Goal: Transaction & Acquisition: Purchase product/service

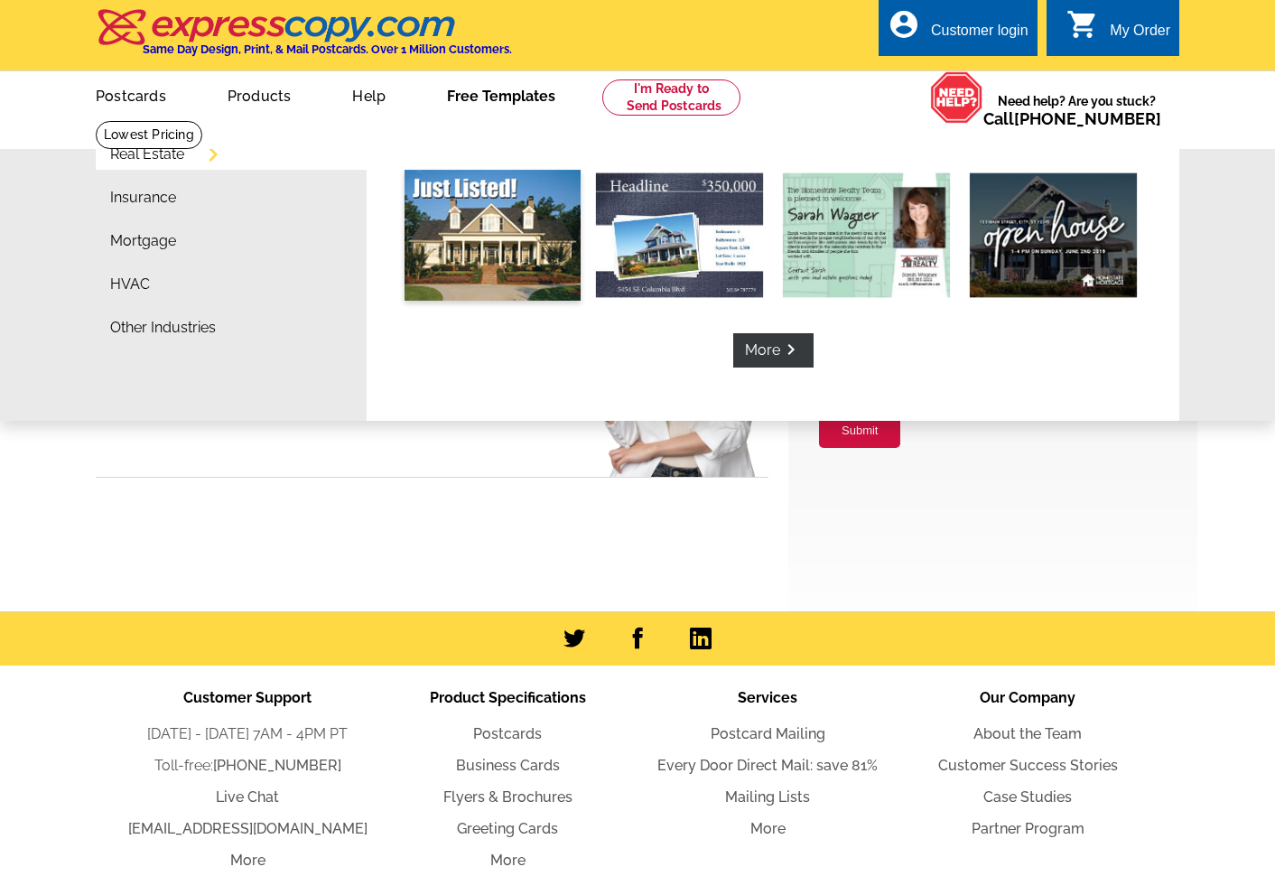
click at [475, 223] on img at bounding box center [493, 235] width 176 height 131
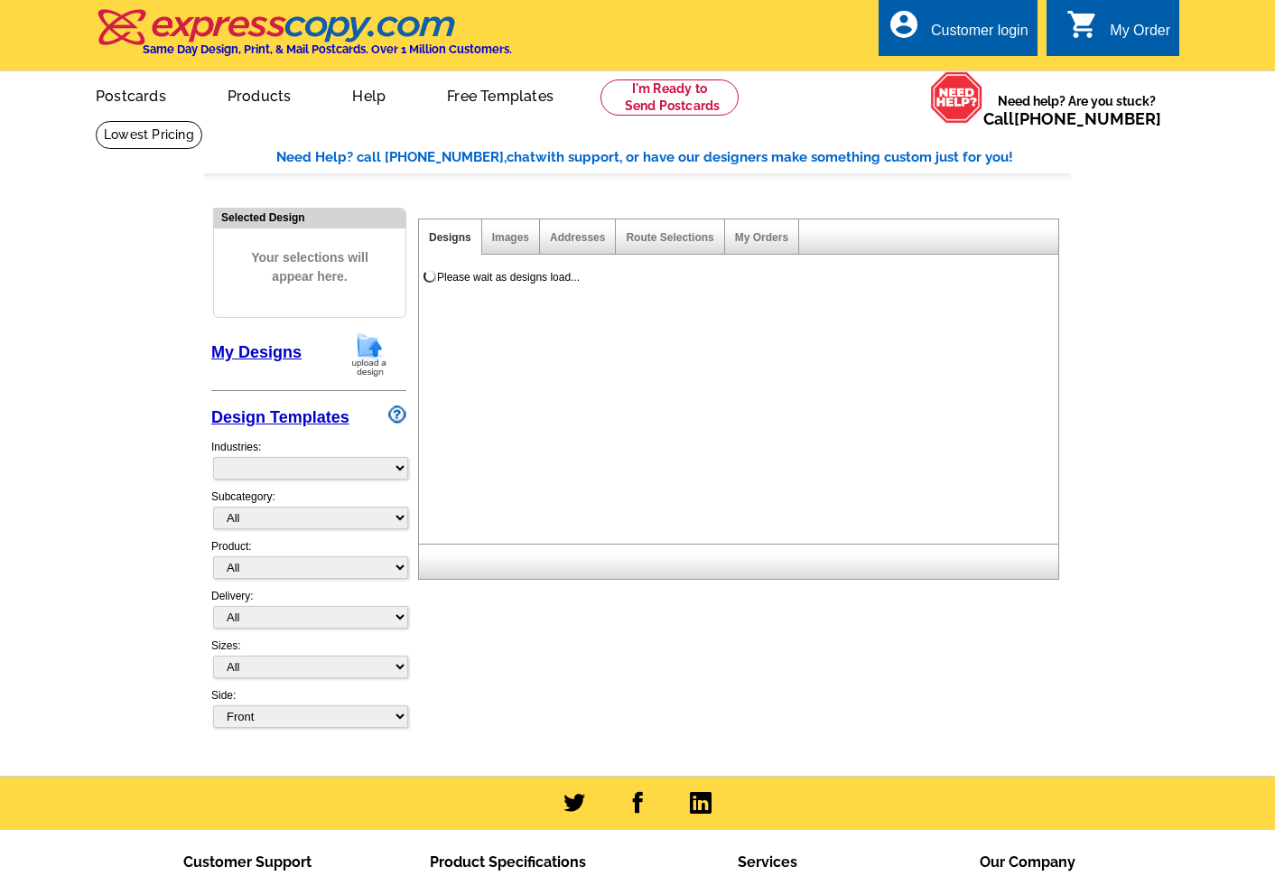
select select "785"
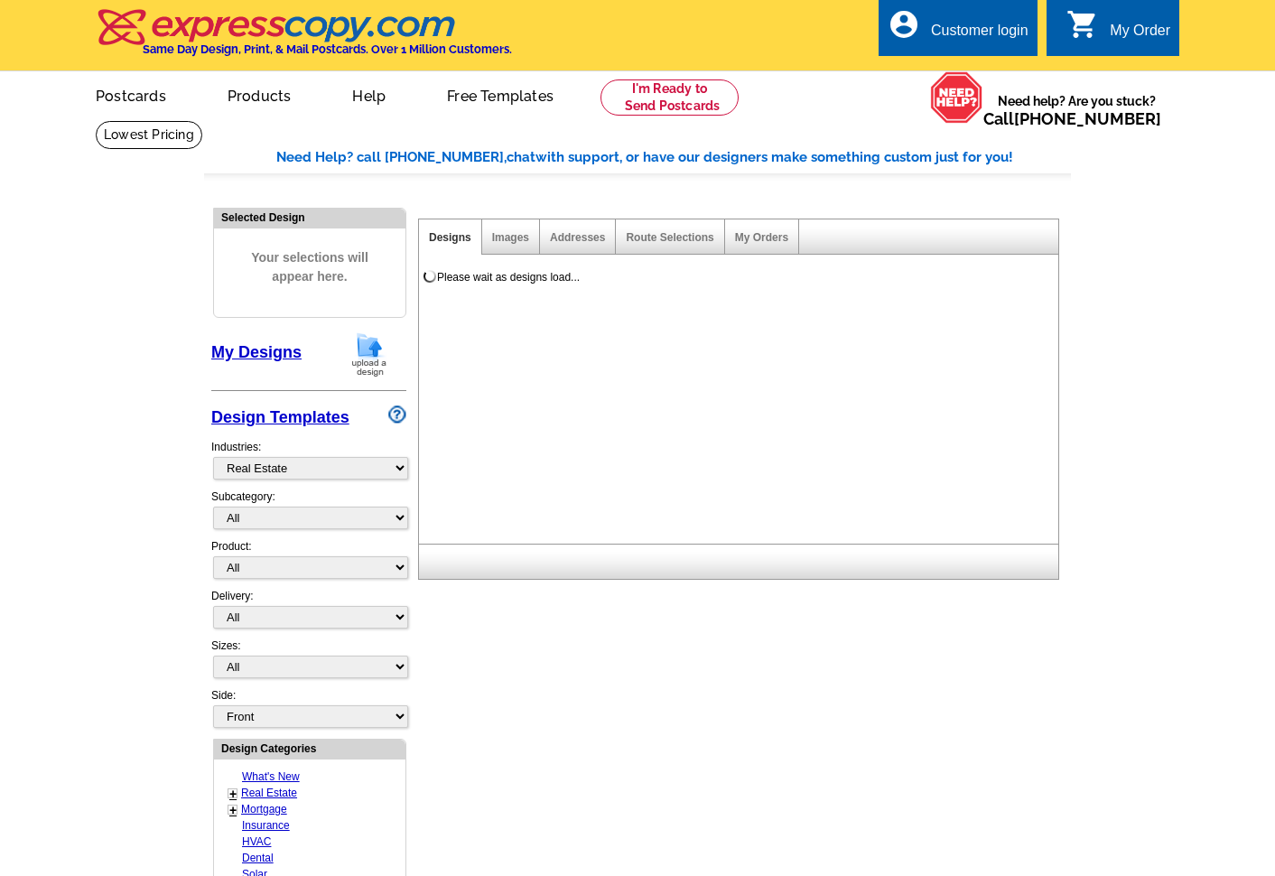
select select "788"
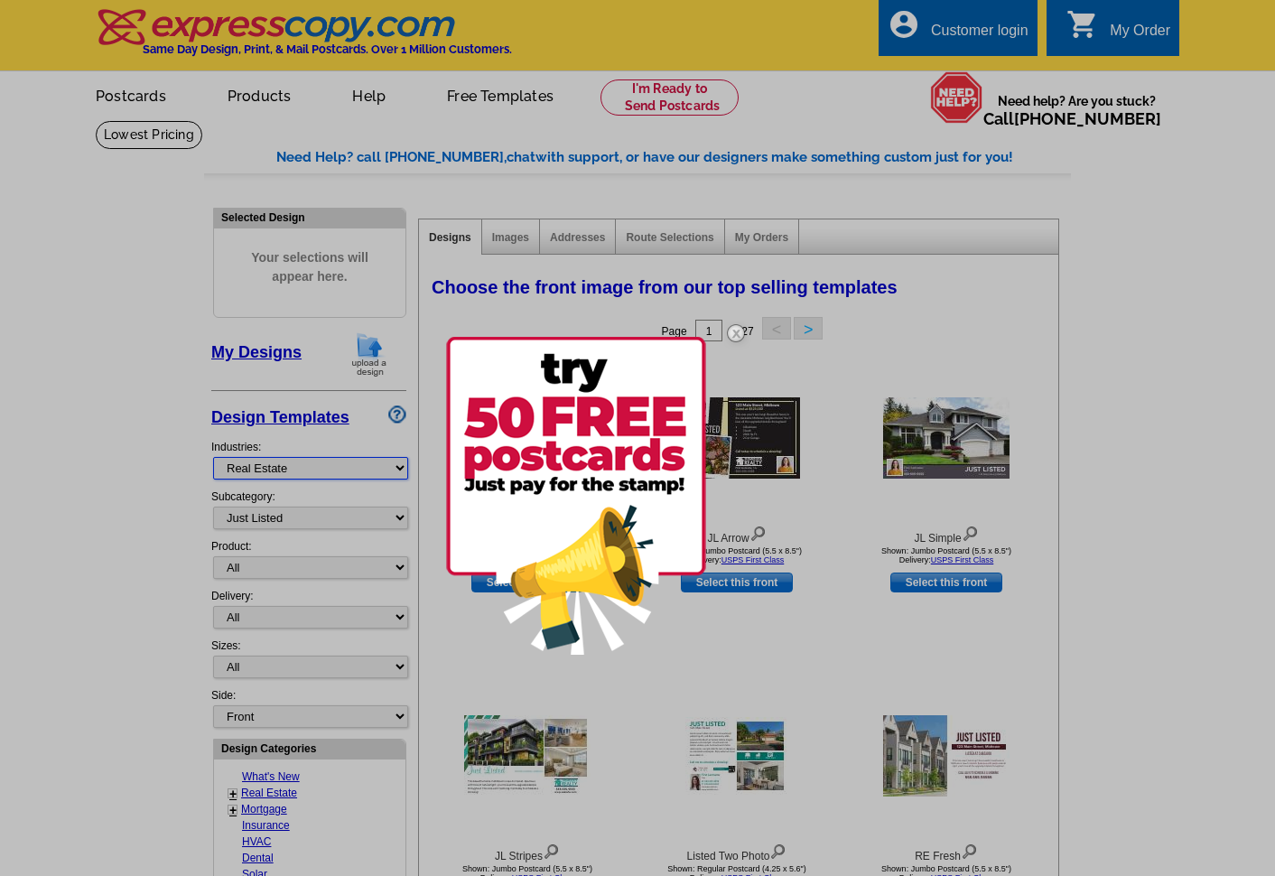
select select "733"
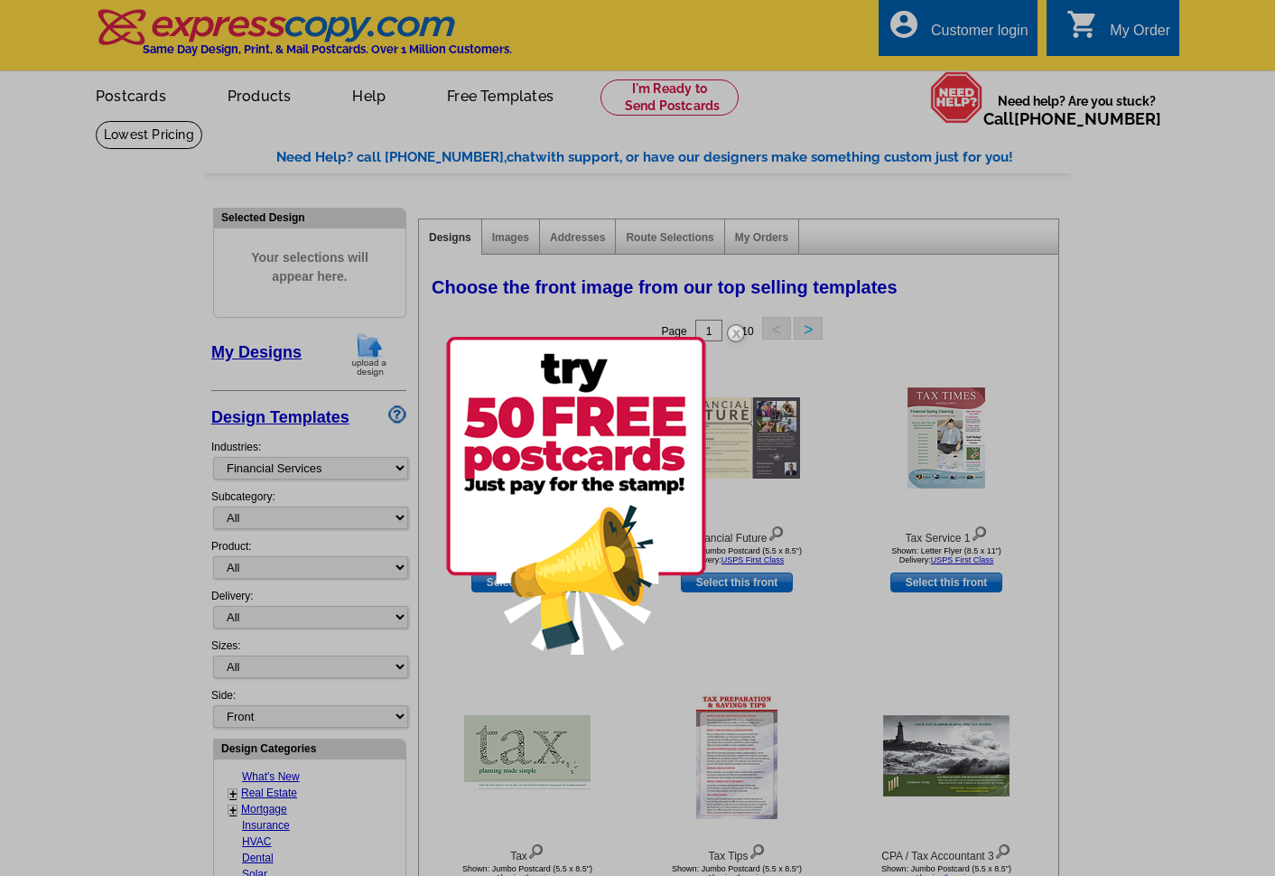
click at [732, 330] on img at bounding box center [736, 333] width 52 height 52
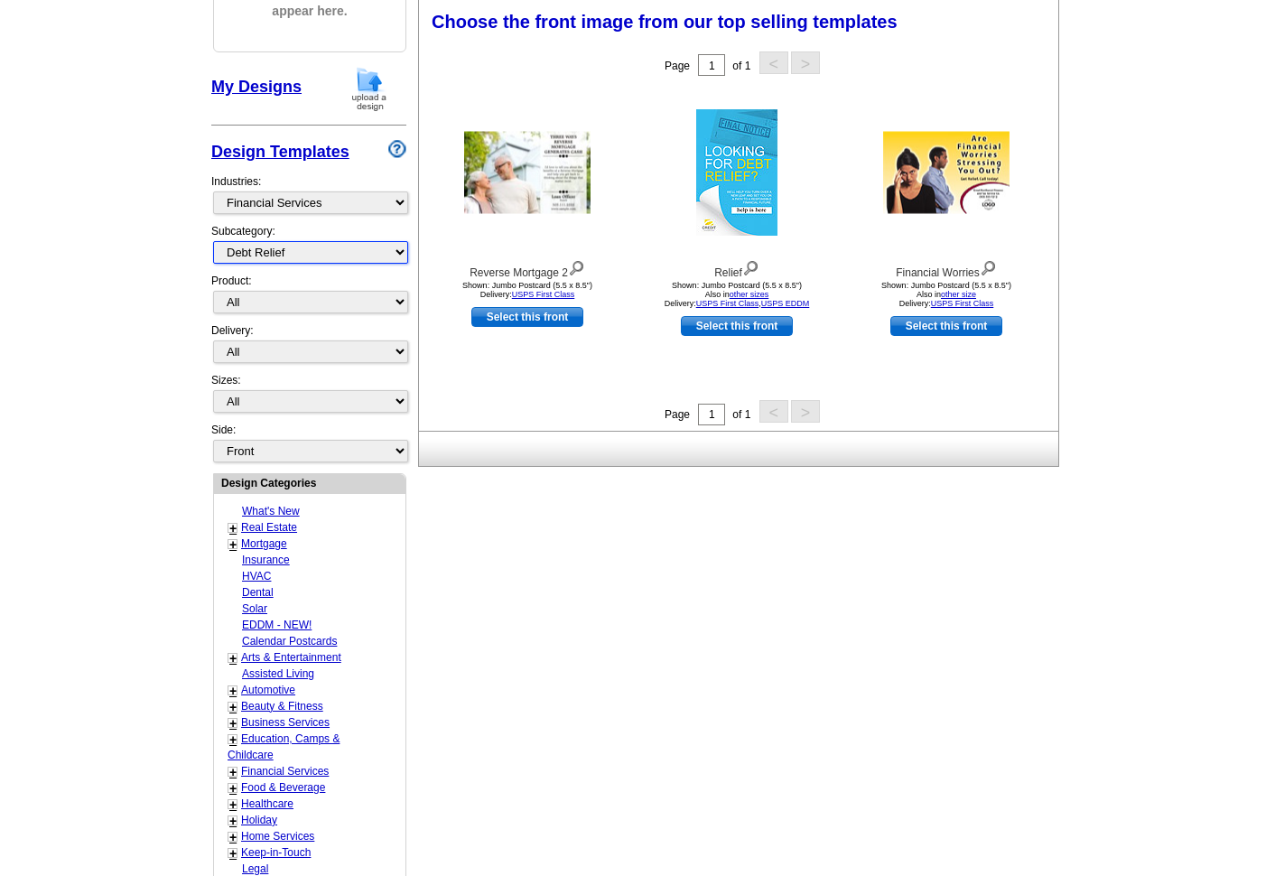
scroll to position [265, 0]
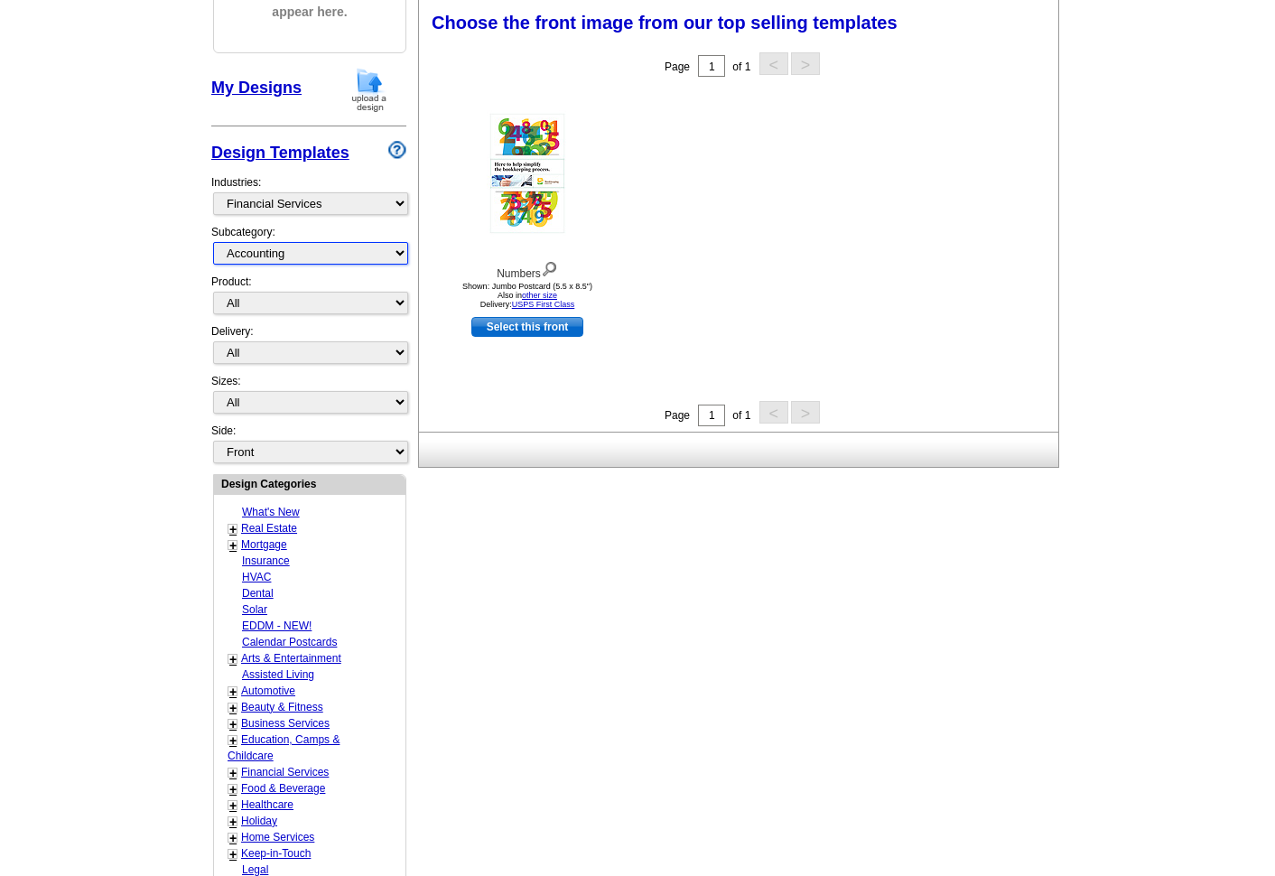
select select "1116"
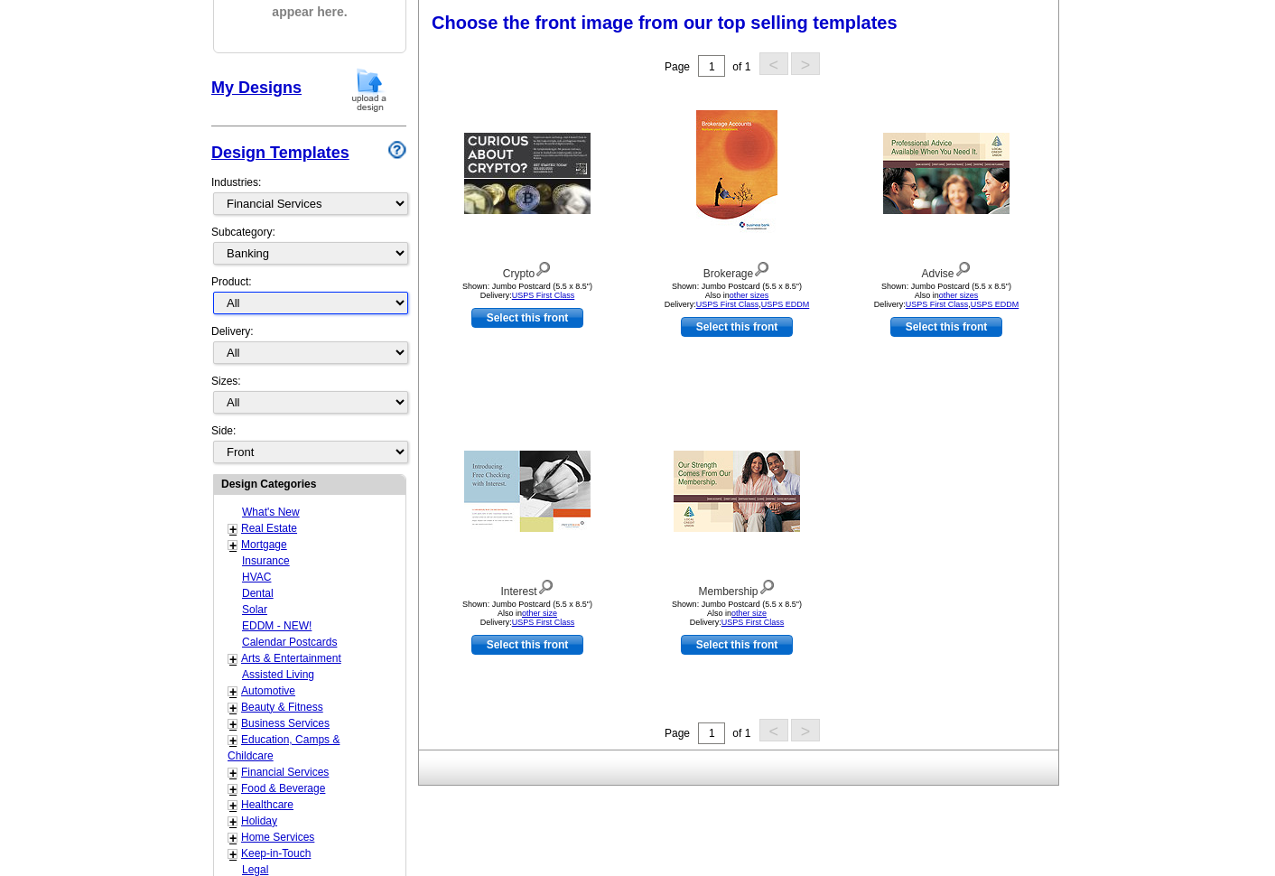
select select "1"
select select "734"
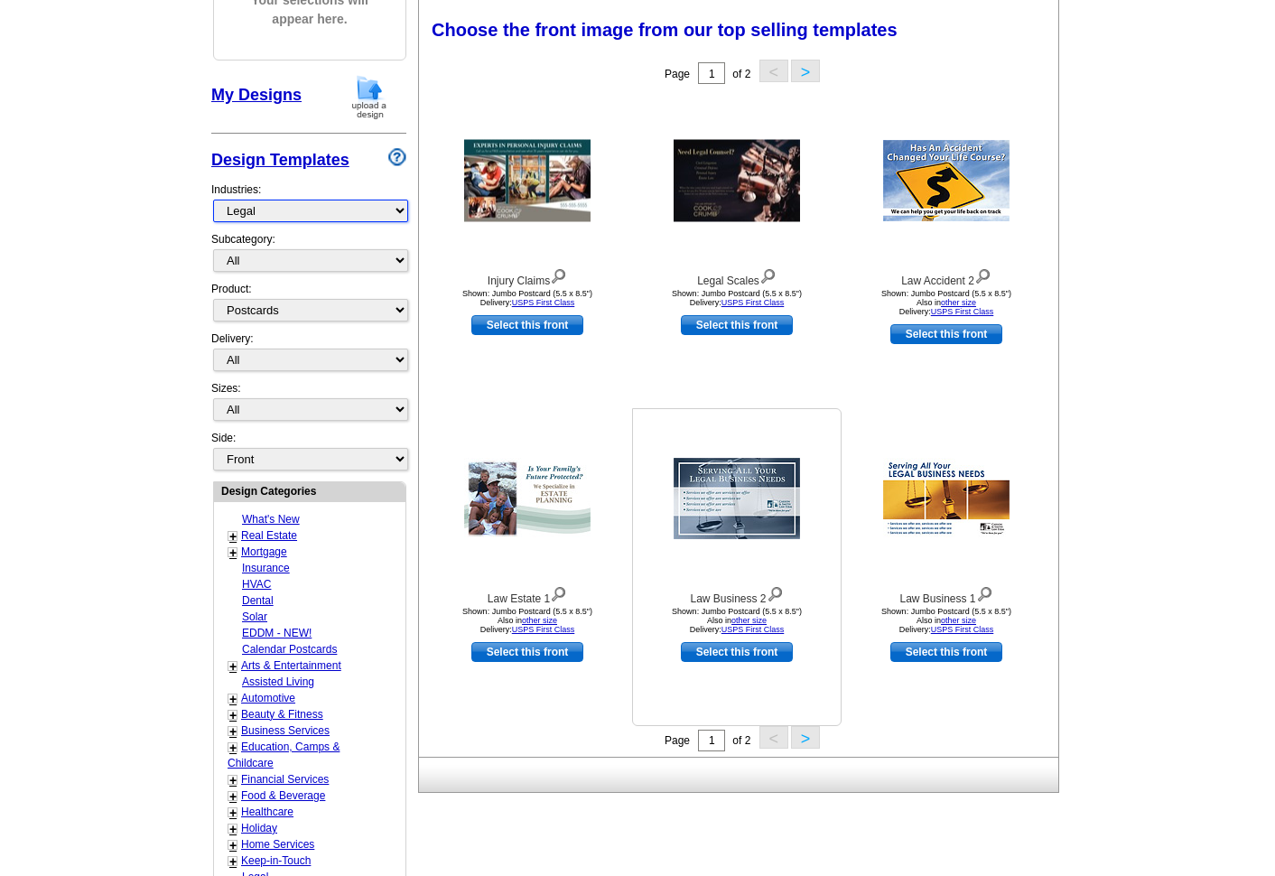
scroll to position [256, 0]
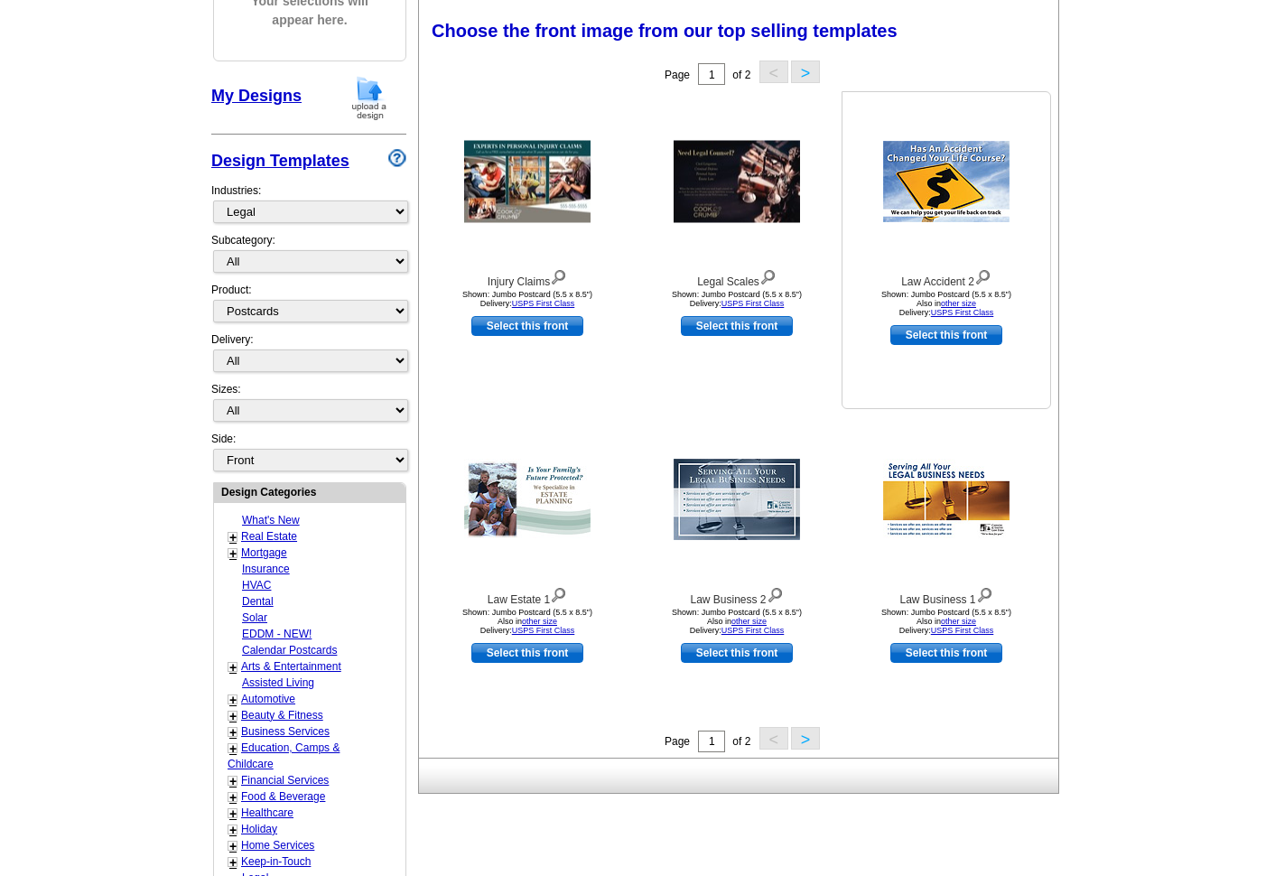
click at [950, 335] on link "Select this front" at bounding box center [946, 335] width 112 height 20
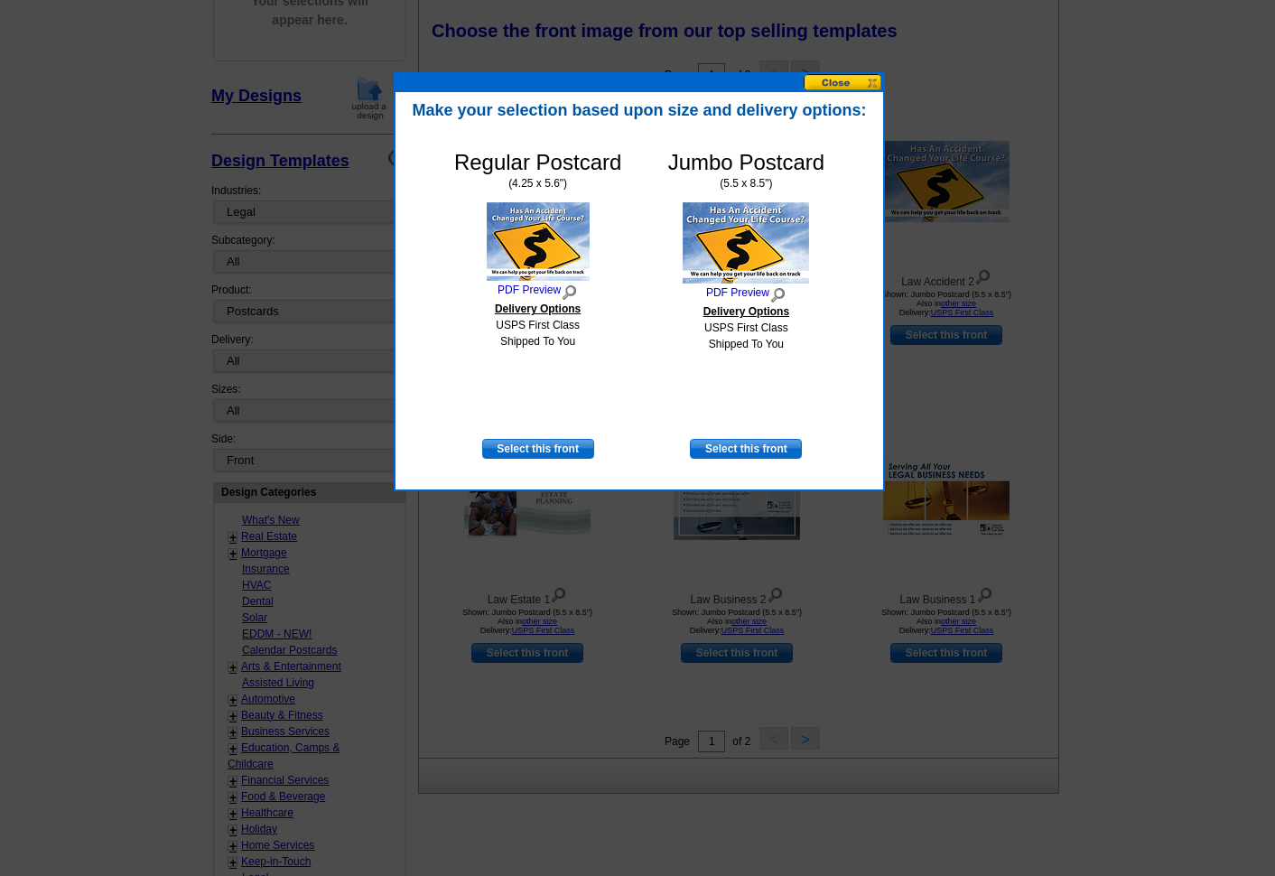
click at [859, 79] on button at bounding box center [843, 82] width 79 height 17
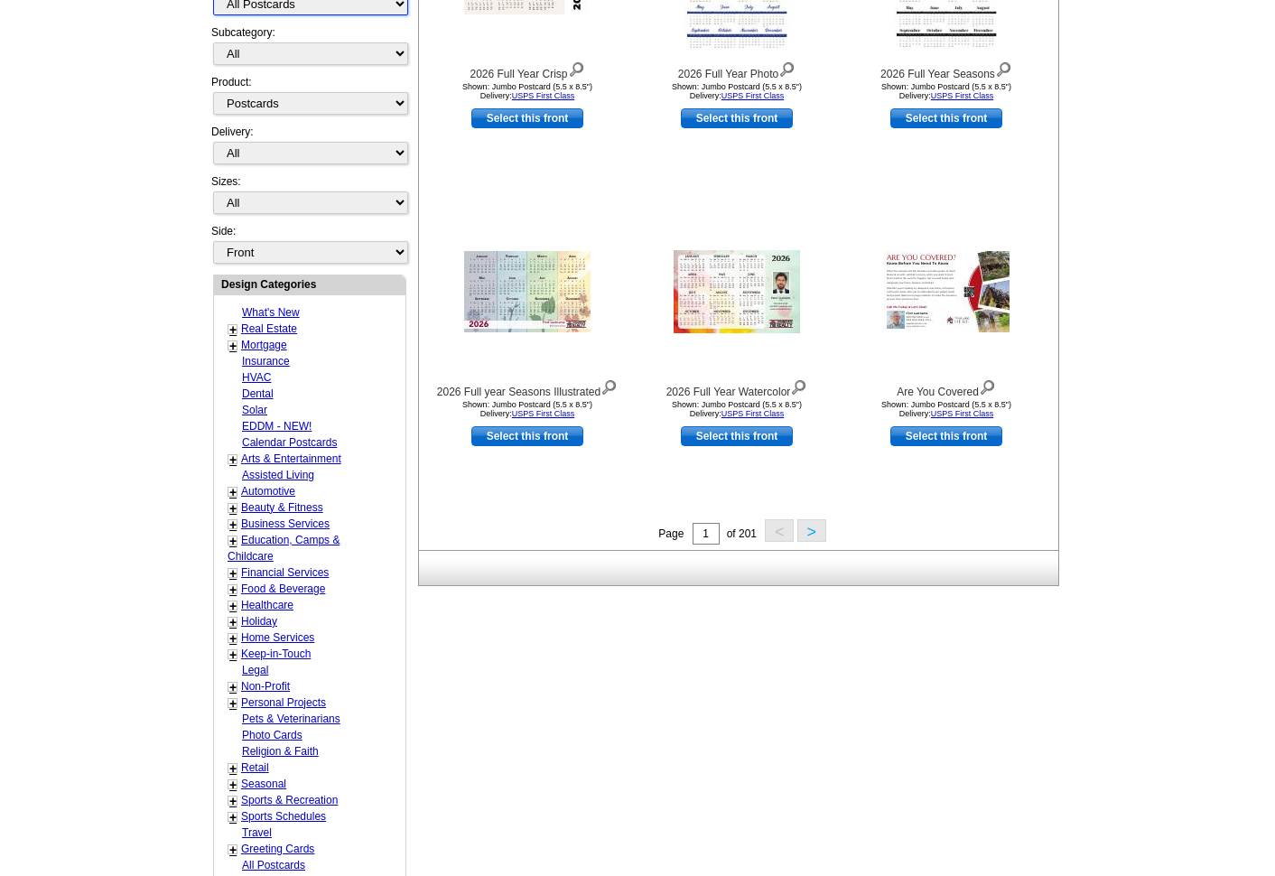
scroll to position [443, 0]
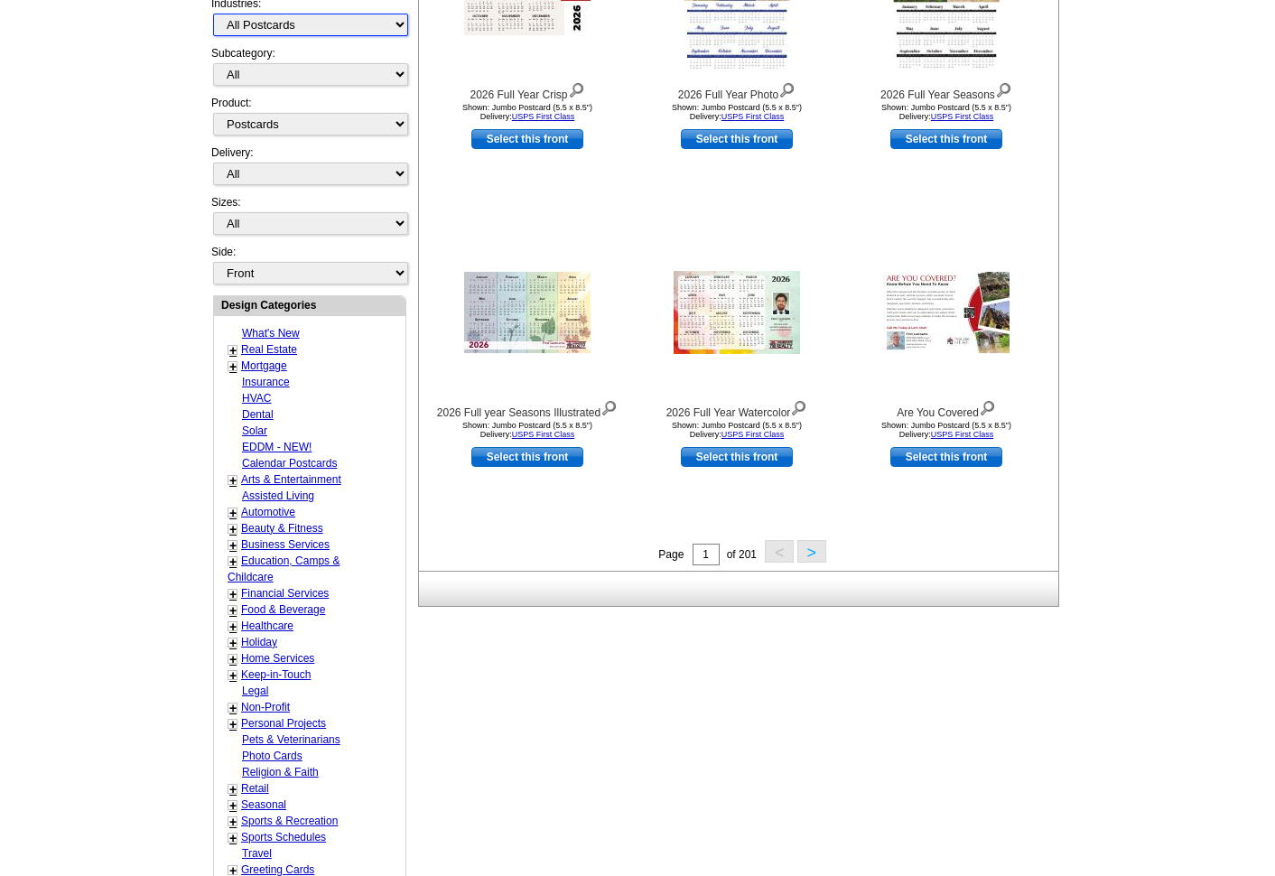
select select "784"
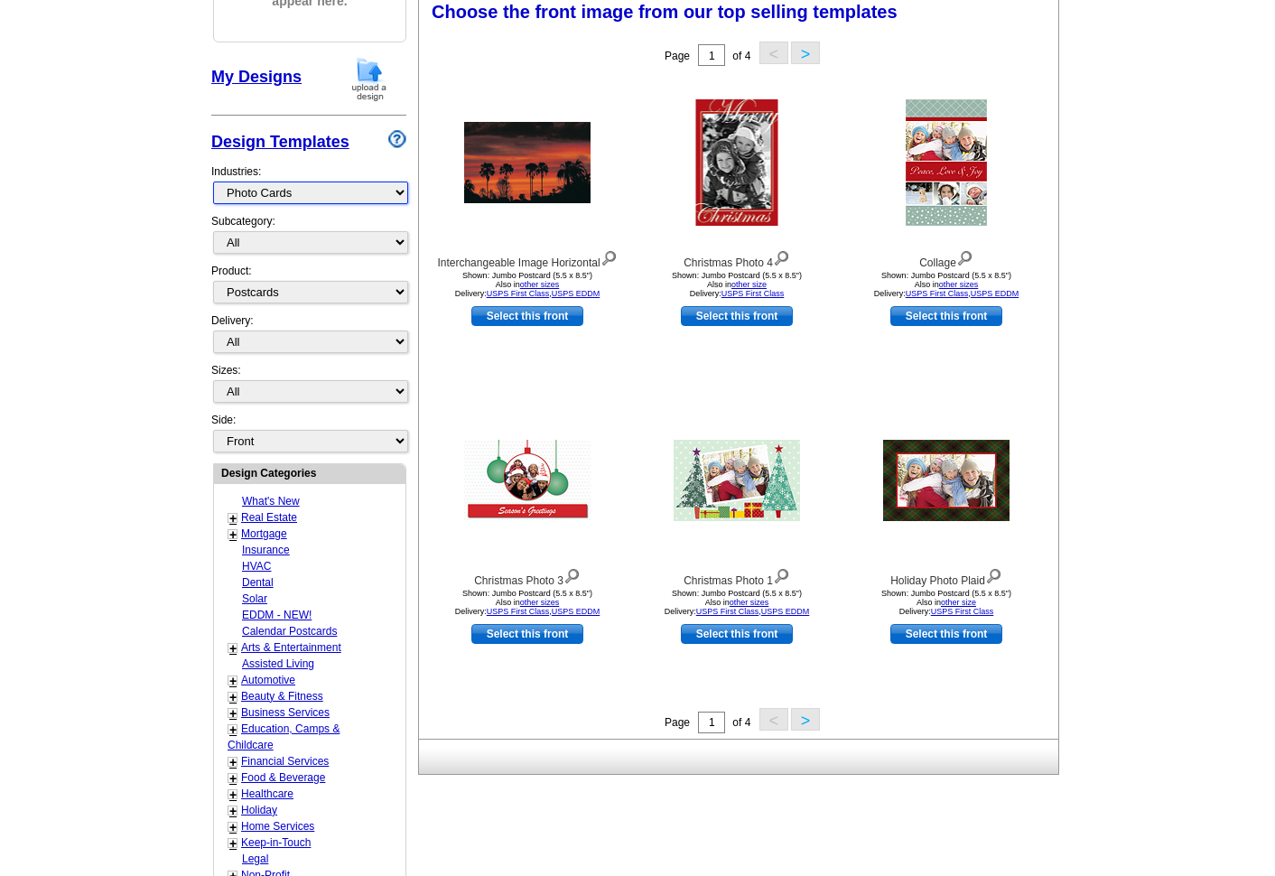
scroll to position [274, 0]
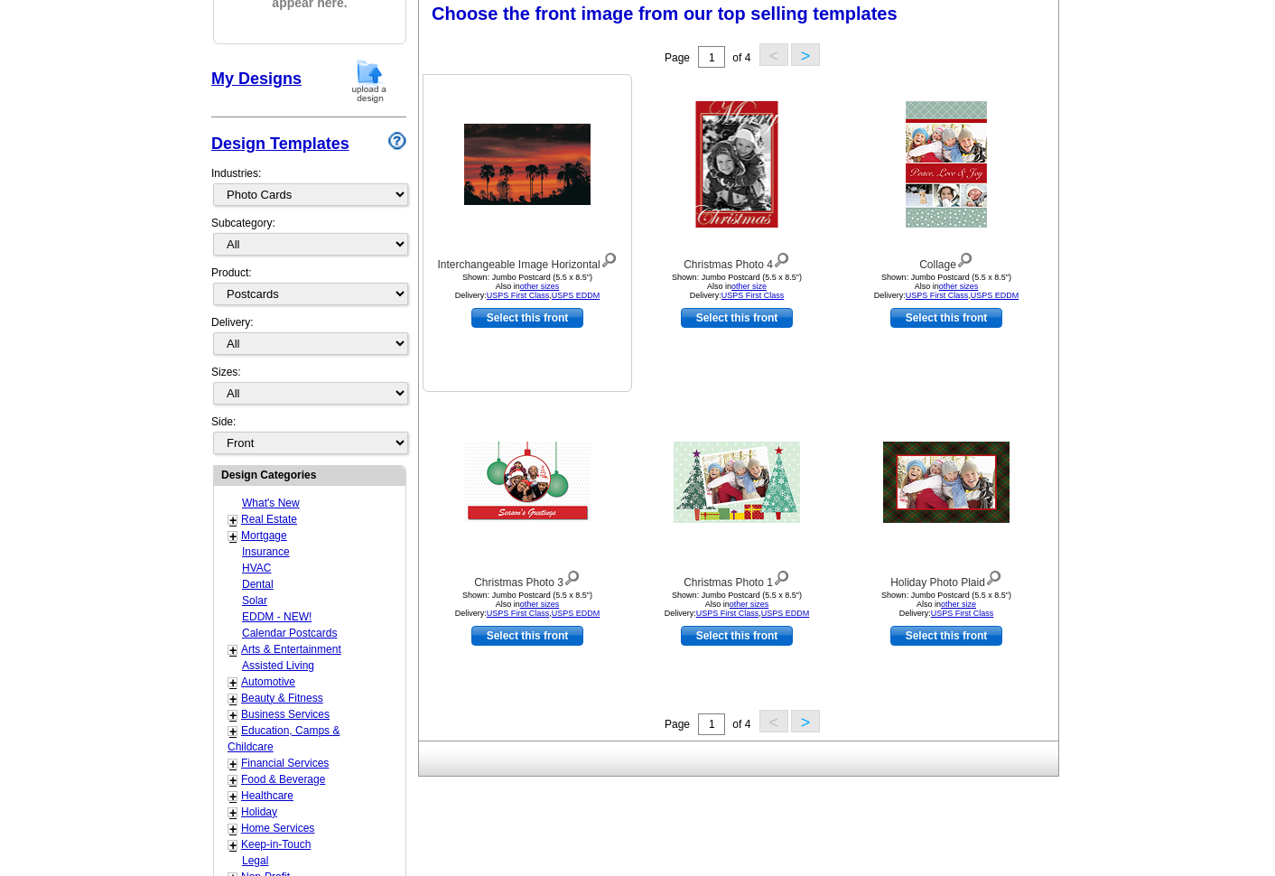
click at [532, 314] on link "Select this front" at bounding box center [527, 318] width 112 height 20
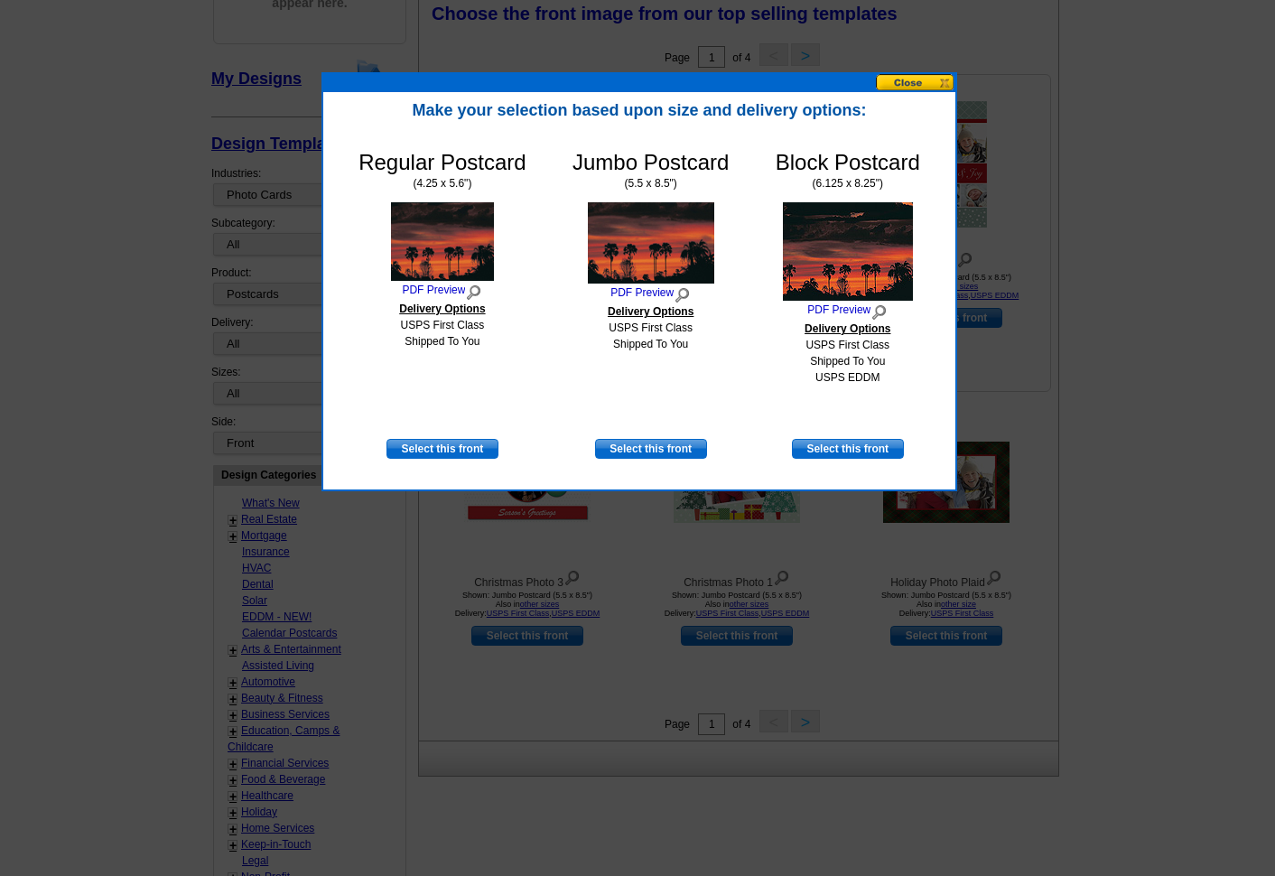
click at [899, 83] on button at bounding box center [915, 82] width 79 height 17
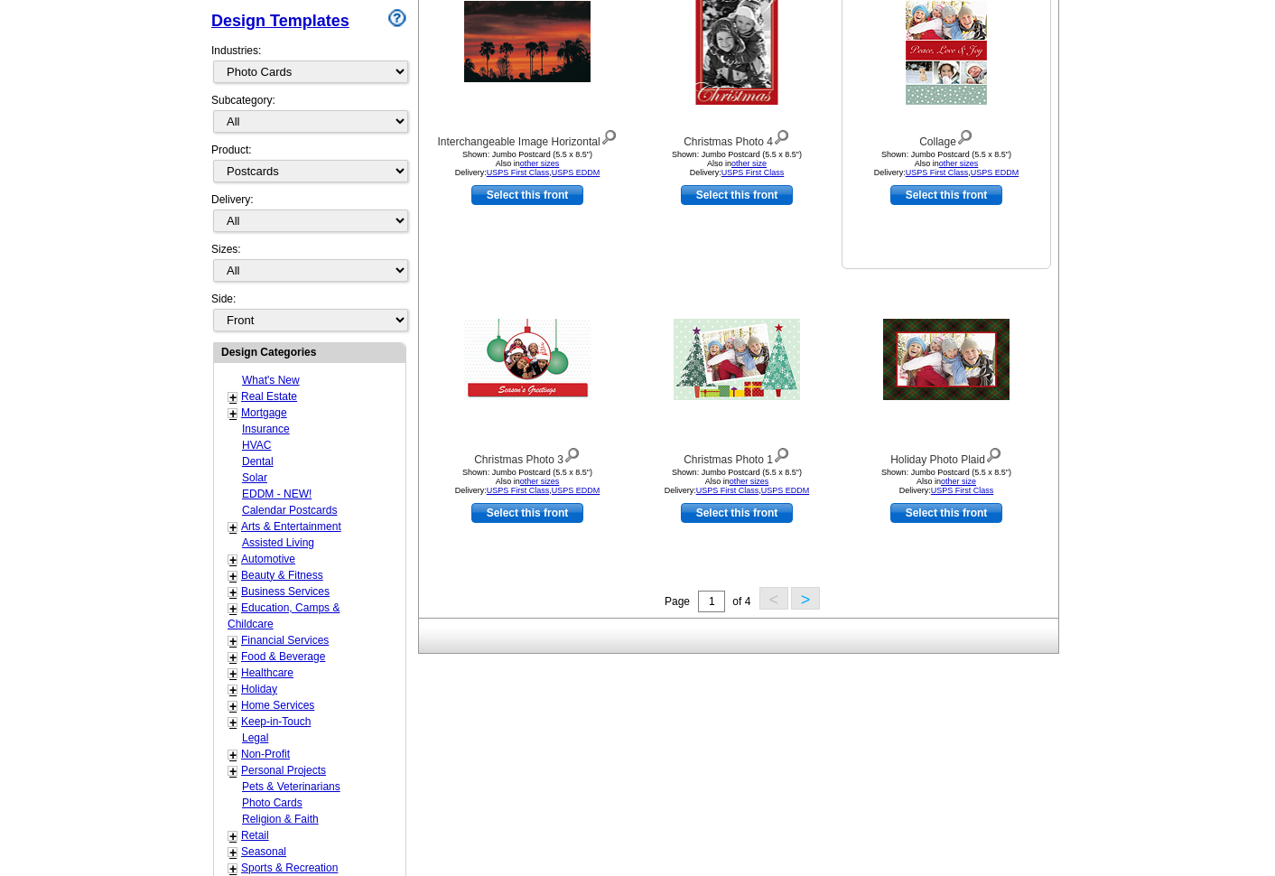
scroll to position [412, 0]
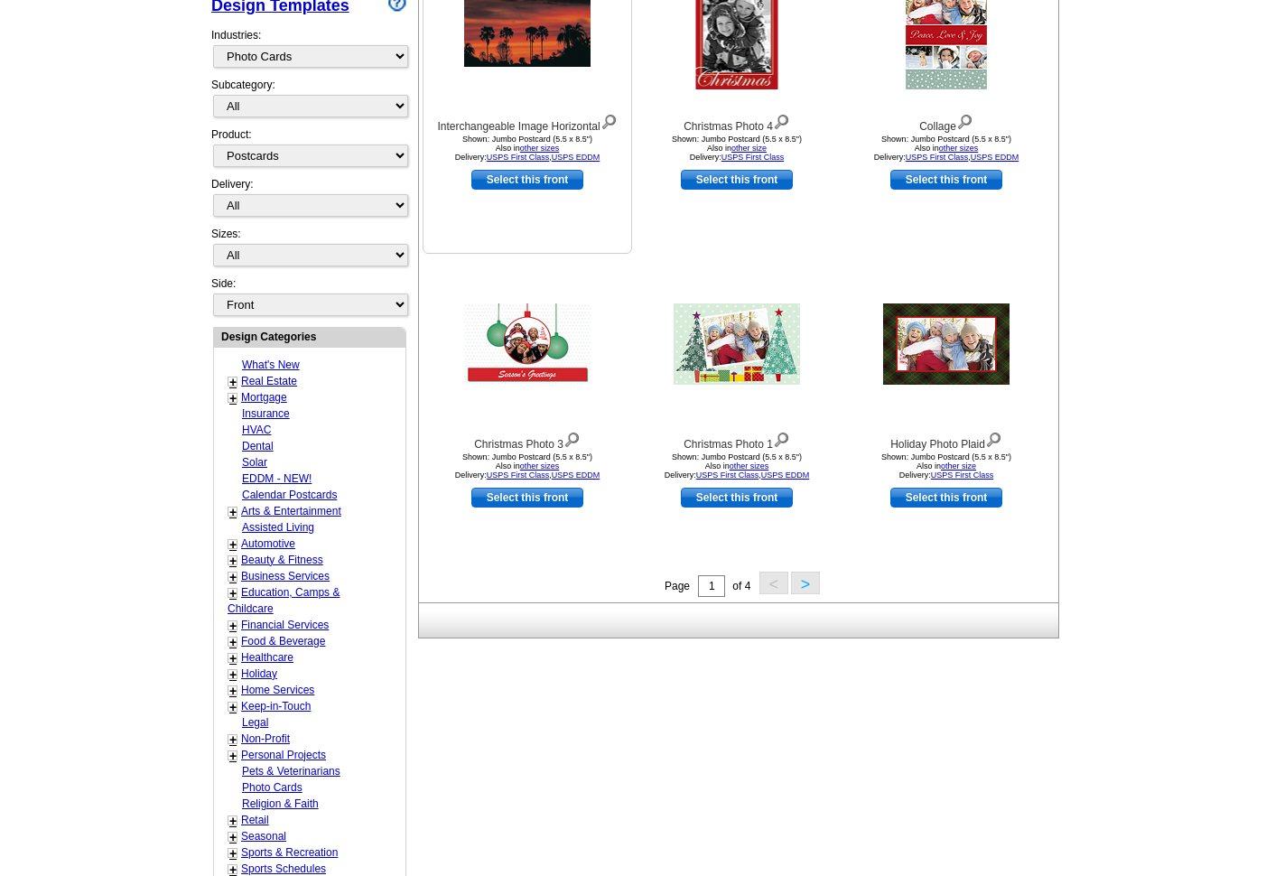
click at [549, 178] on link "Select this front" at bounding box center [527, 180] width 112 height 20
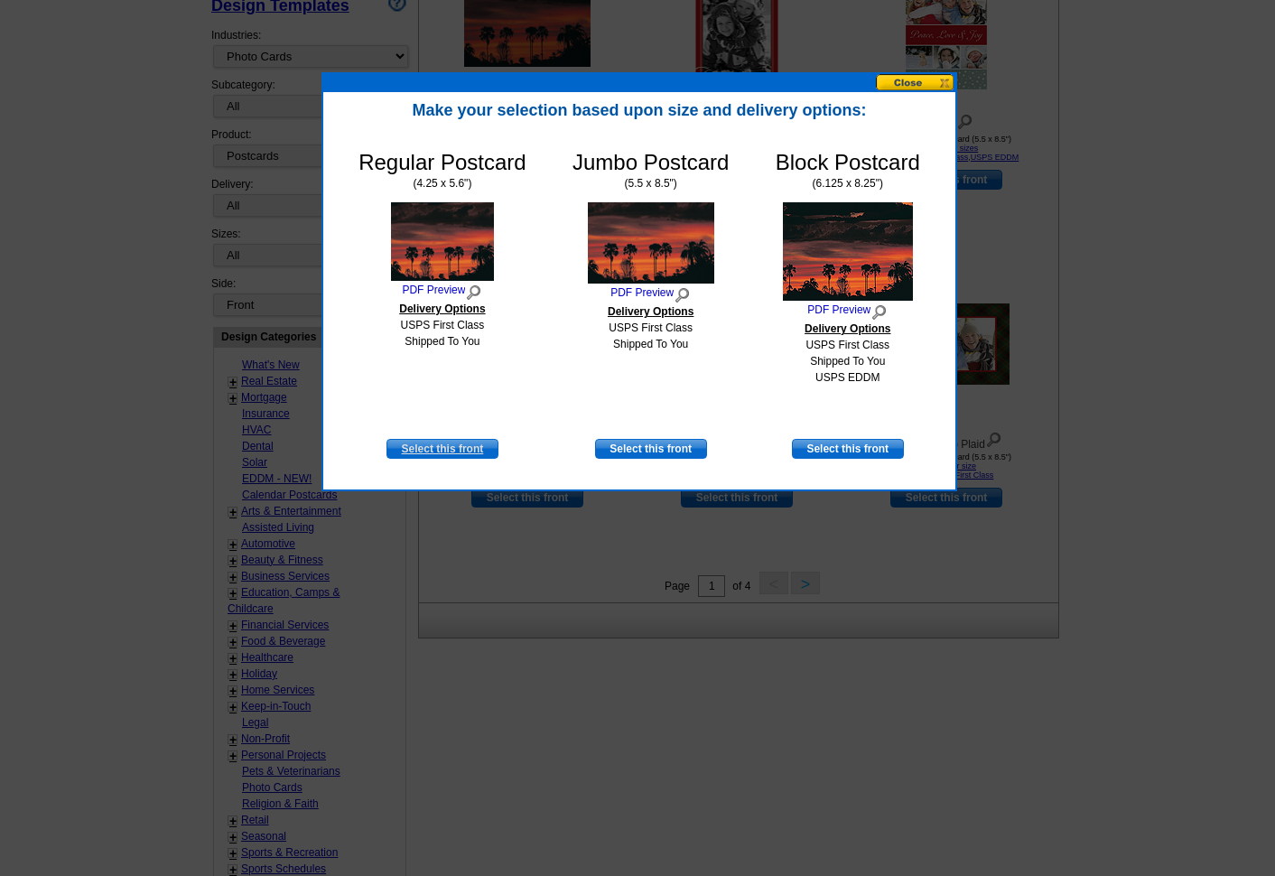
click at [452, 443] on link "Select this front" at bounding box center [443, 449] width 112 height 20
select select "1"
select select "back"
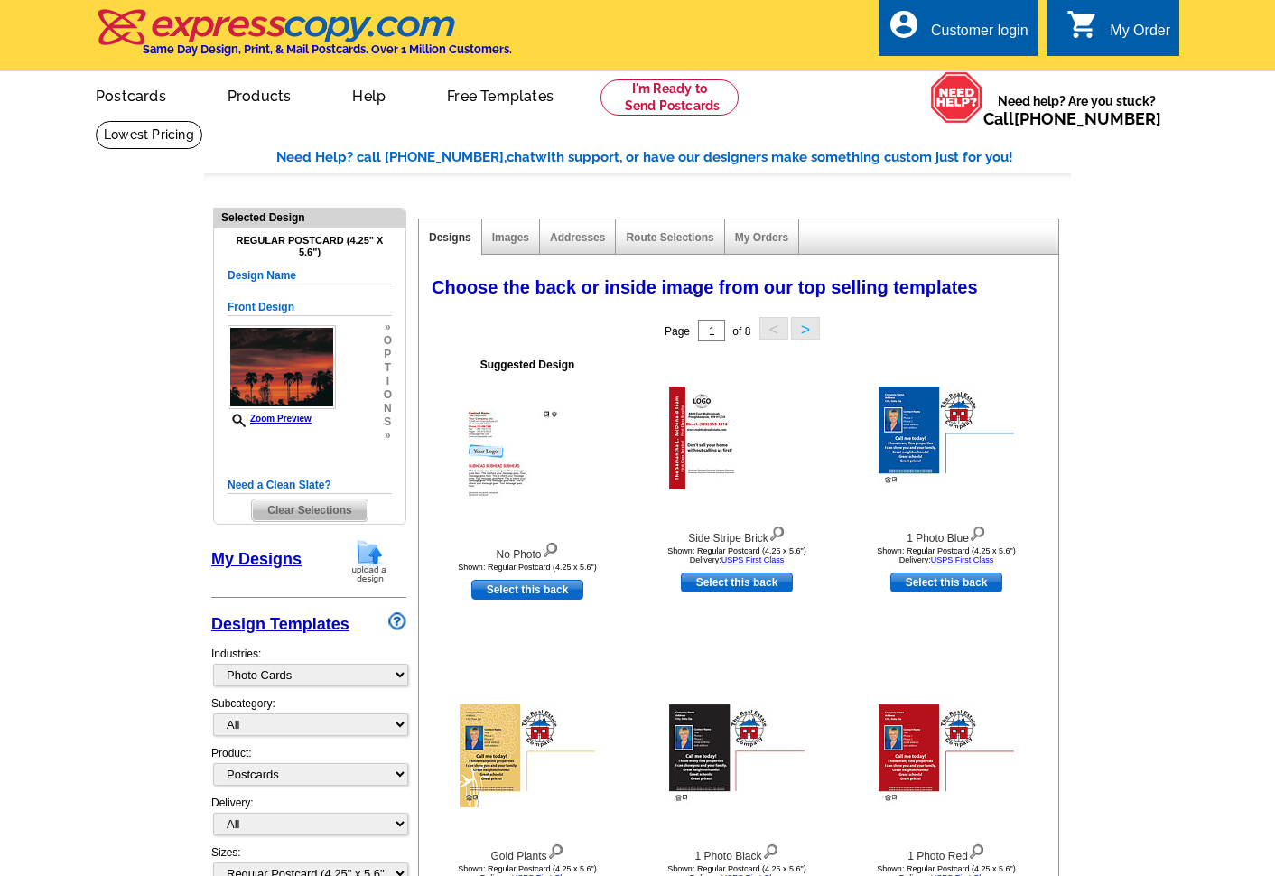
scroll to position [0, 0]
click at [509, 233] on link "Images" at bounding box center [510, 237] width 37 height 13
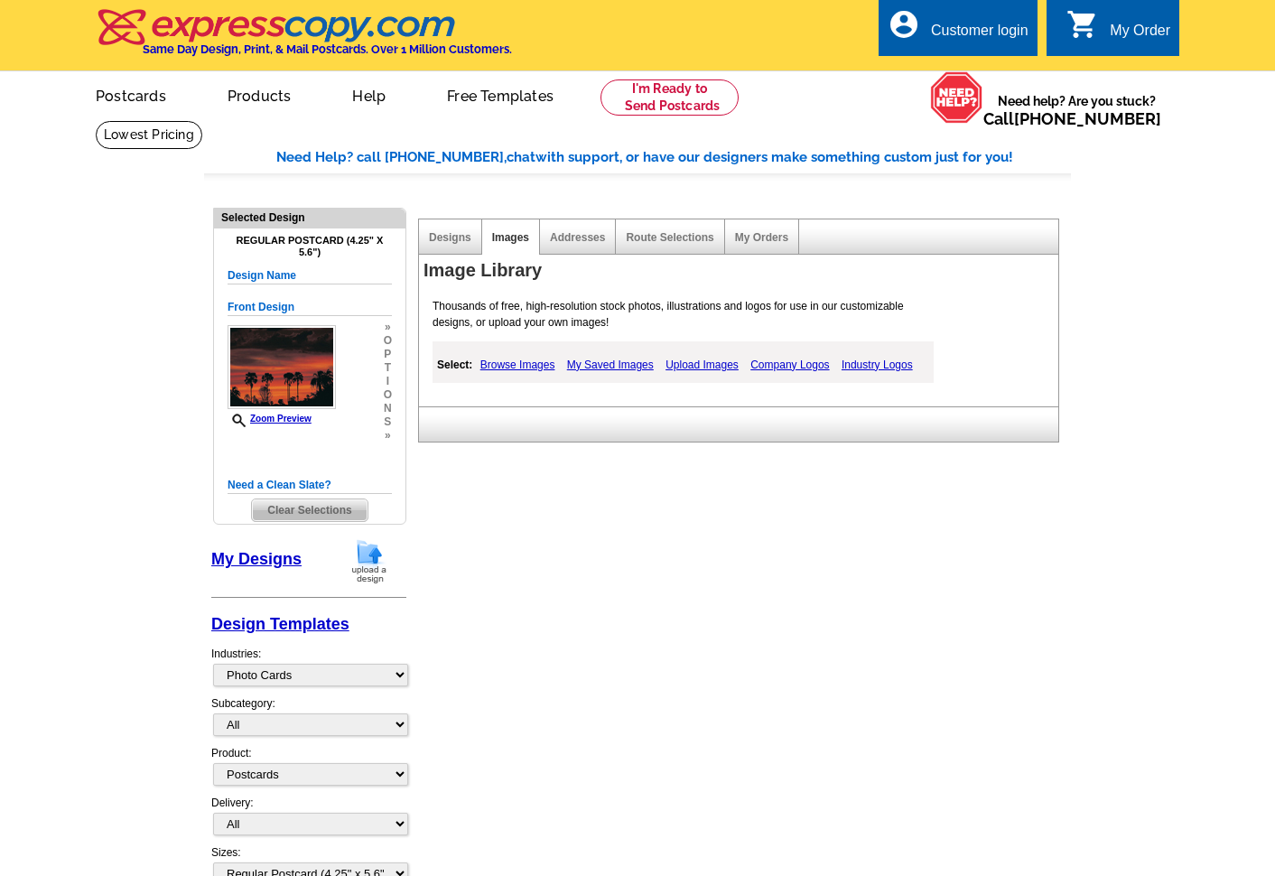
click at [518, 363] on link "Browse Images" at bounding box center [518, 365] width 84 height 22
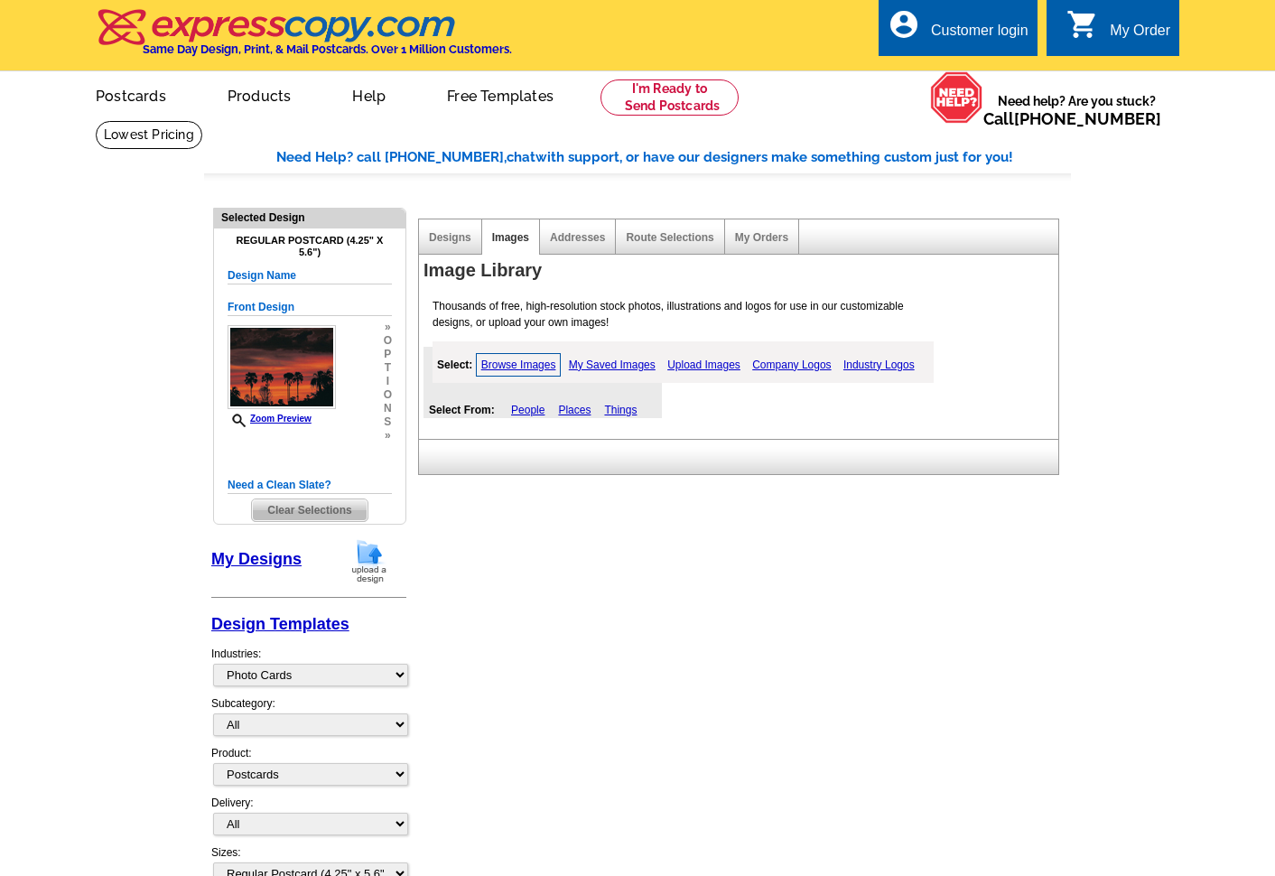
click at [579, 407] on link "Places" at bounding box center [574, 410] width 33 height 13
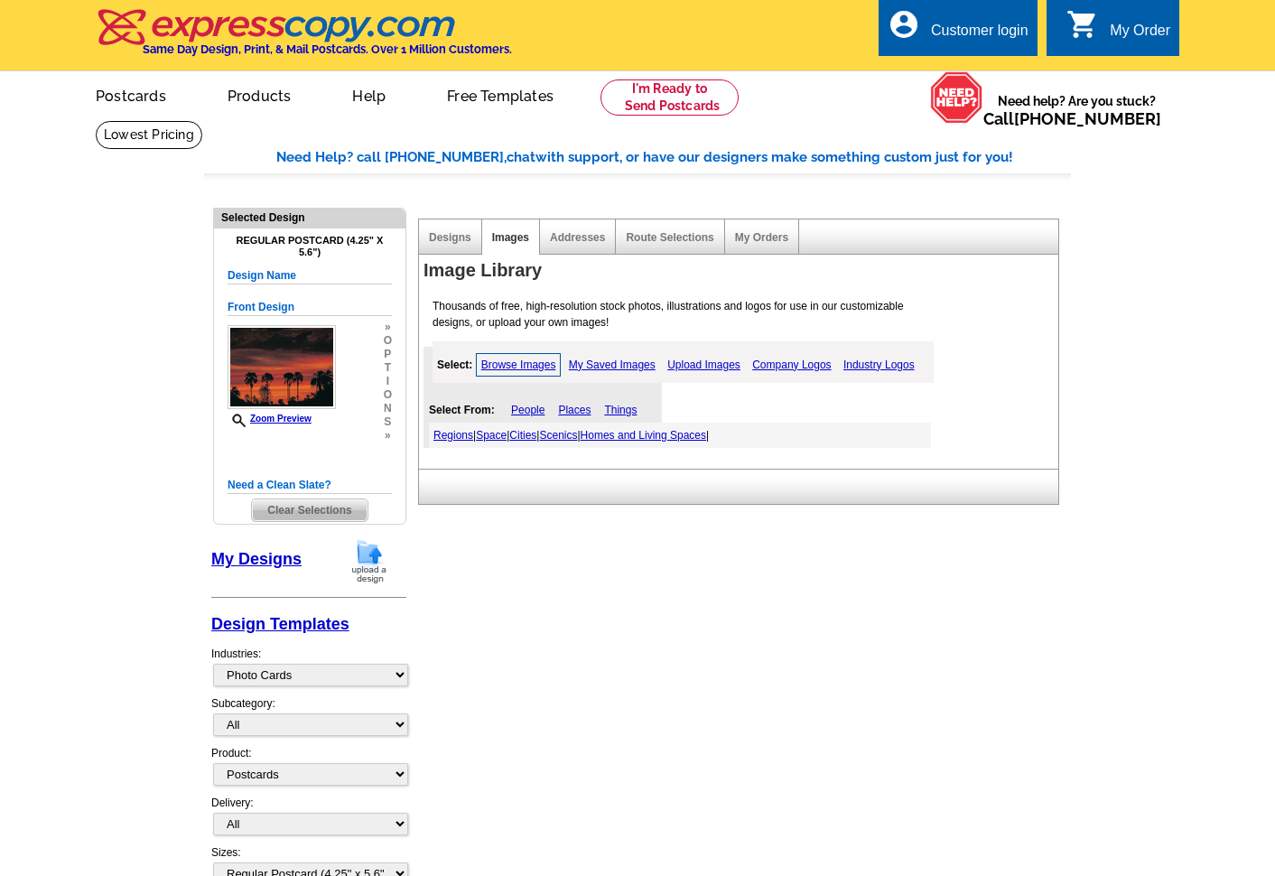
click at [536, 433] on link "Cities" at bounding box center [522, 435] width 27 height 13
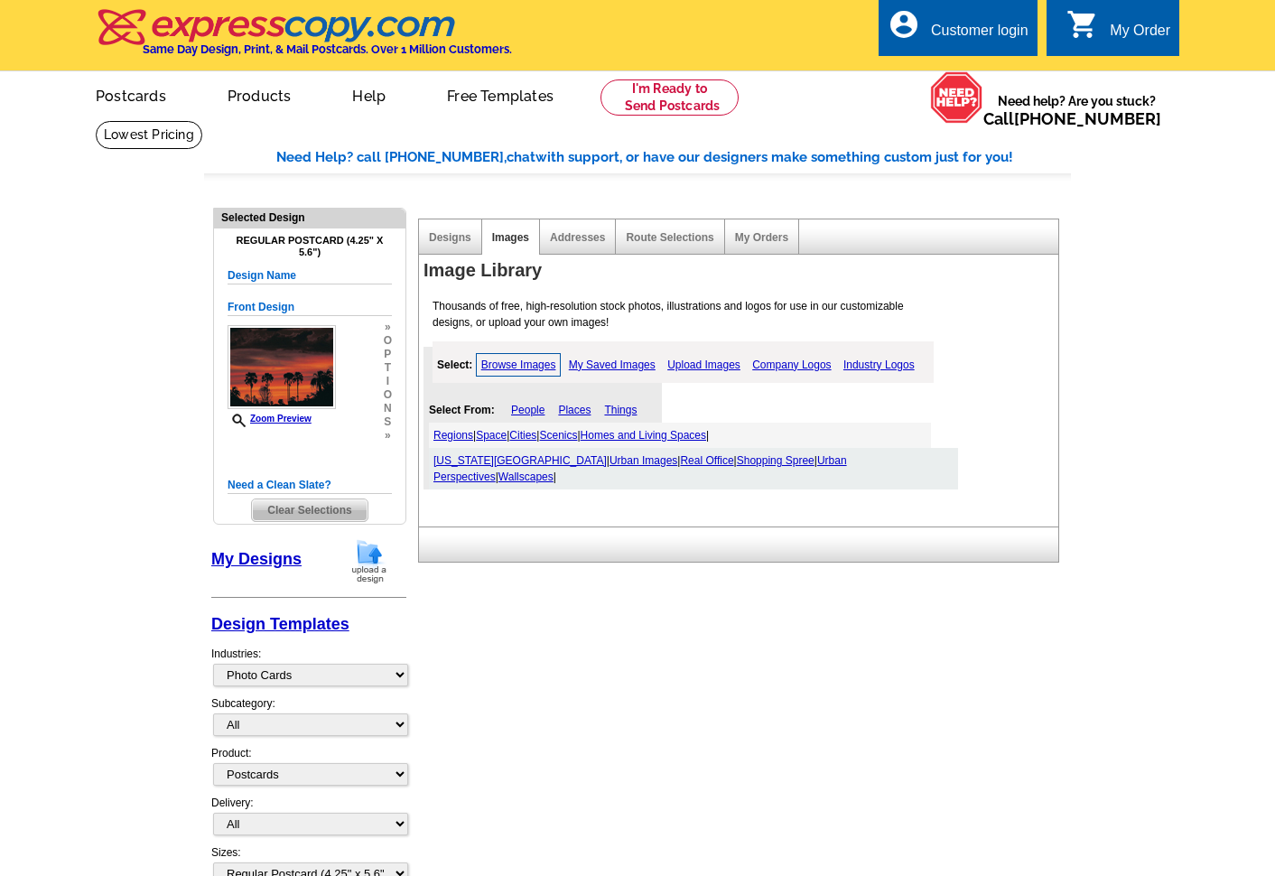
click at [573, 434] on link "Scenics" at bounding box center [558, 435] width 38 height 13
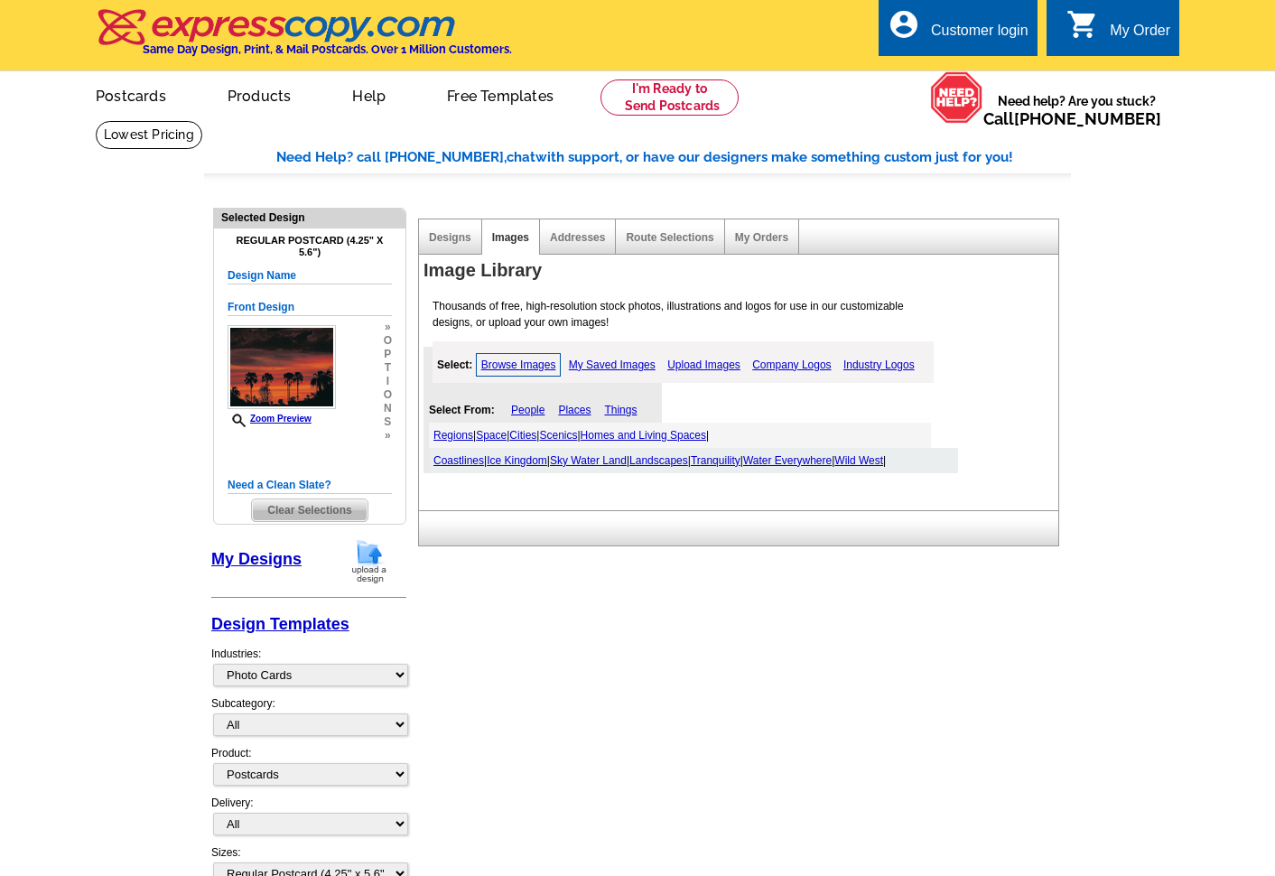
click at [522, 409] on link "People" at bounding box center [527, 410] width 33 height 13
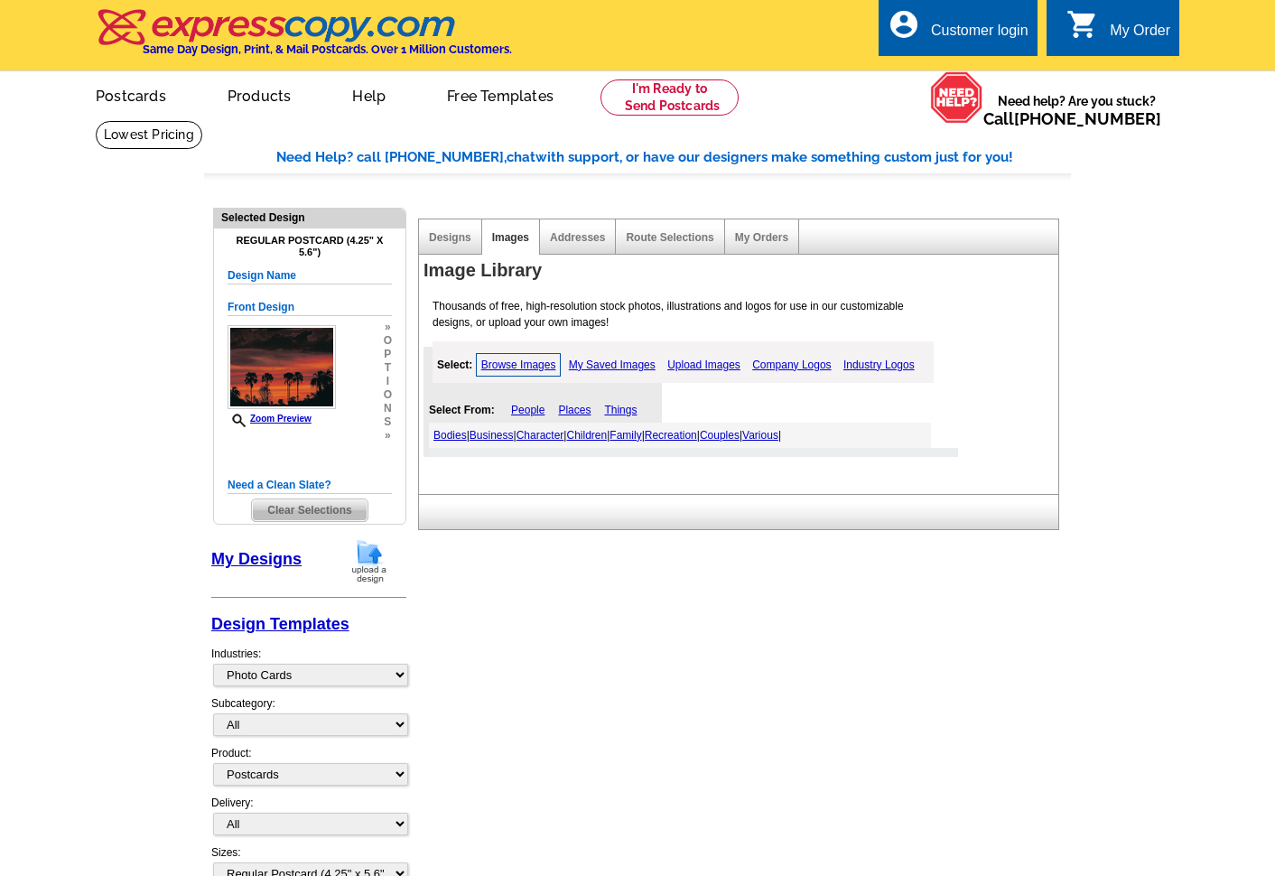
click at [693, 434] on link "Recreation" at bounding box center [671, 435] width 52 height 13
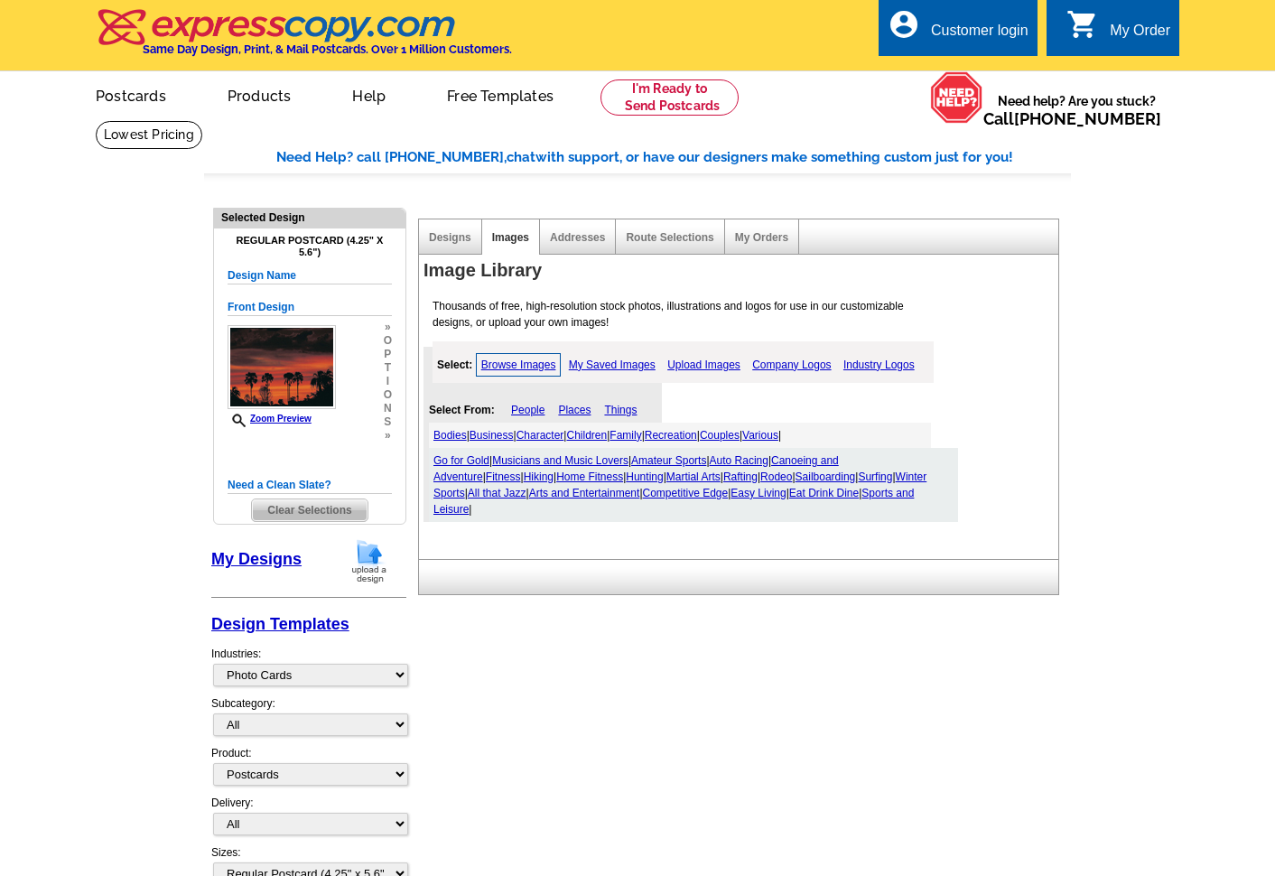
click at [667, 458] on link "Amateur Sports" at bounding box center [668, 460] width 75 height 13
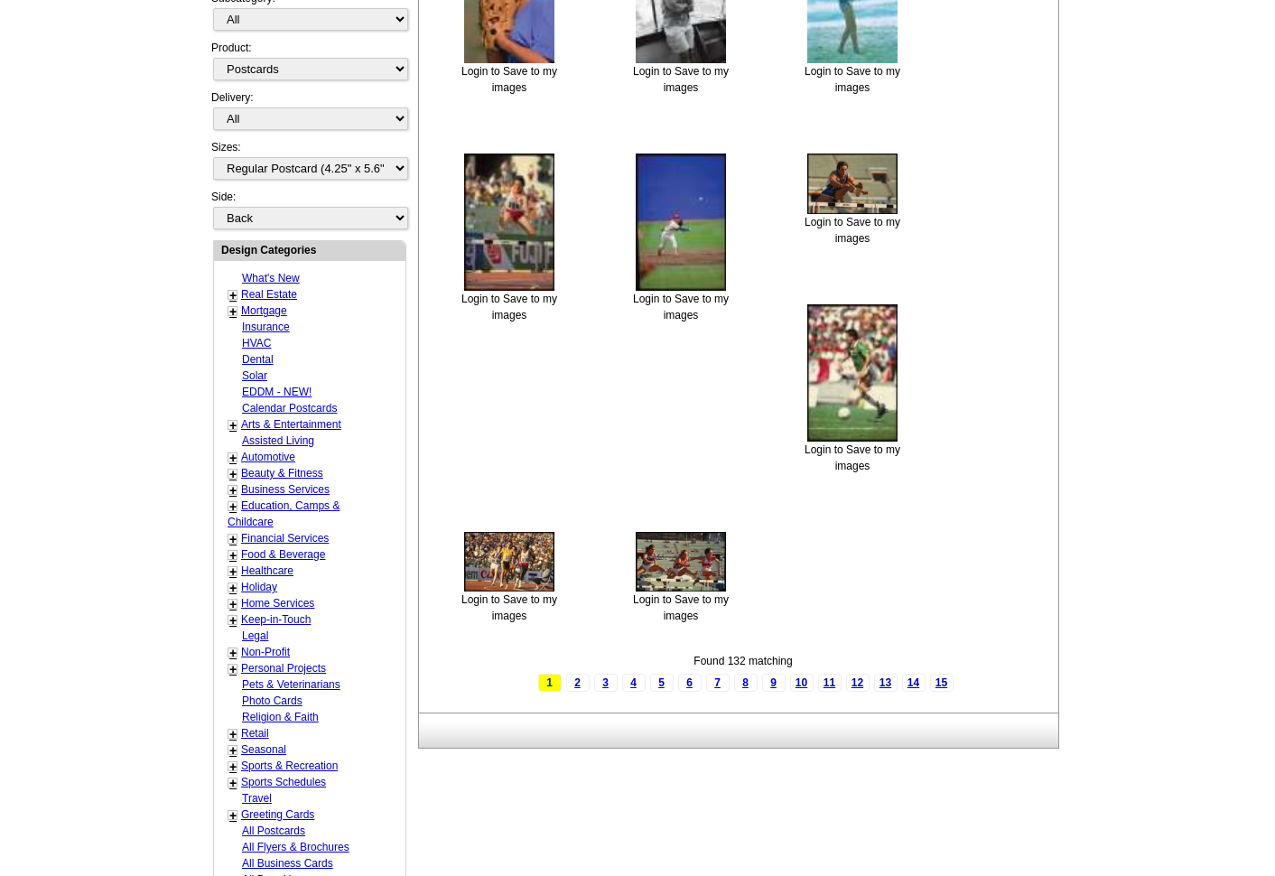
scroll to position [704, 0]
click at [673, 243] on img at bounding box center [681, 222] width 90 height 137
click at [684, 235] on img at bounding box center [681, 222] width 90 height 137
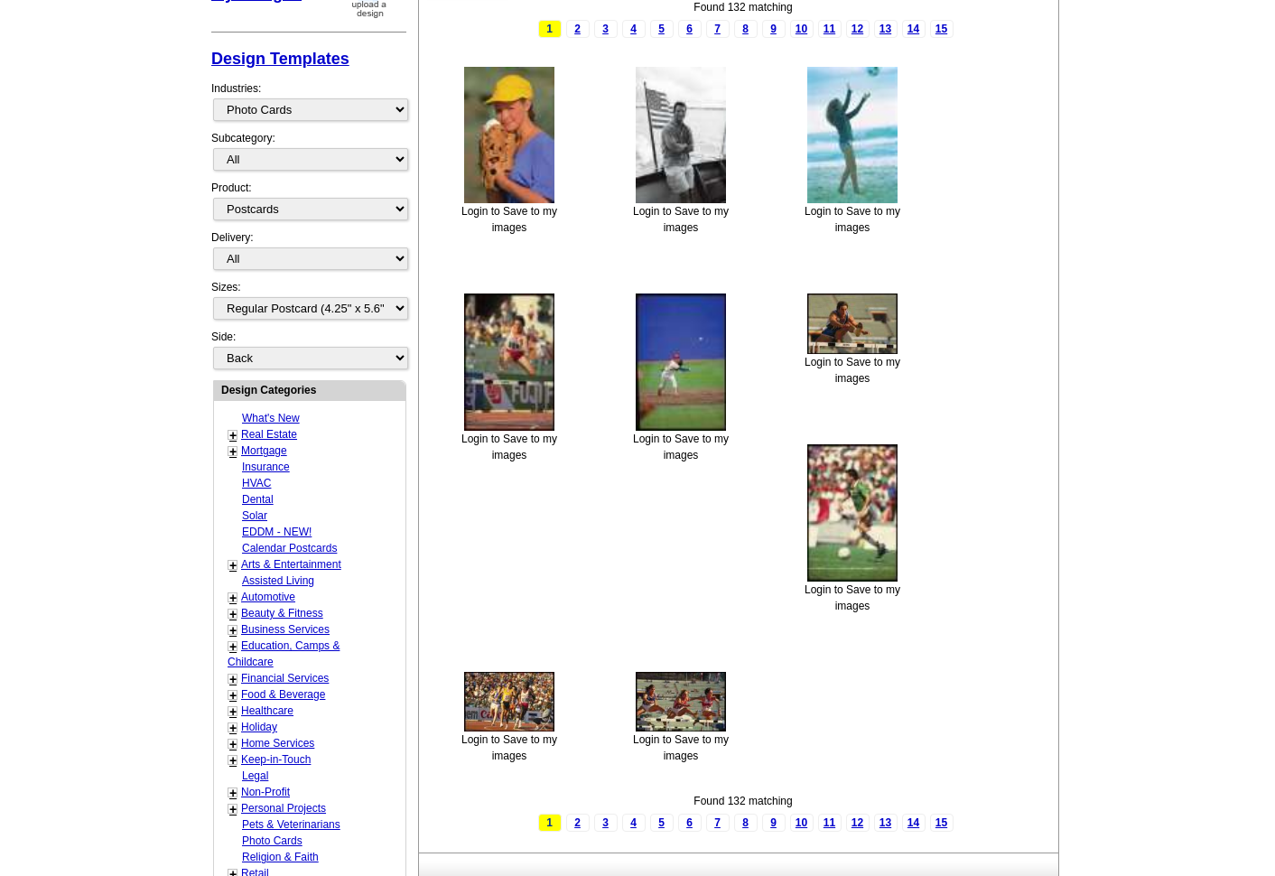
scroll to position [567, 0]
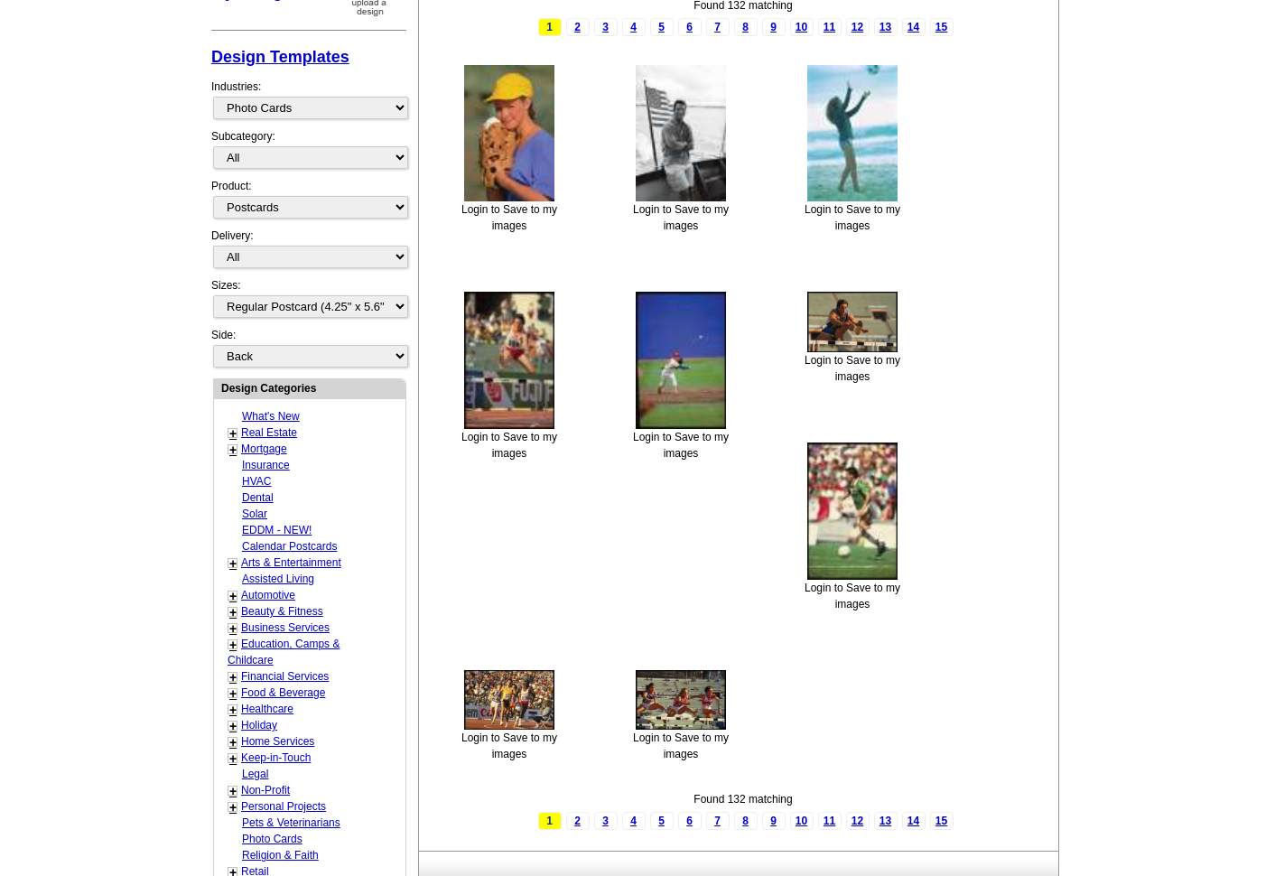
click at [696, 365] on img at bounding box center [681, 360] width 90 height 137
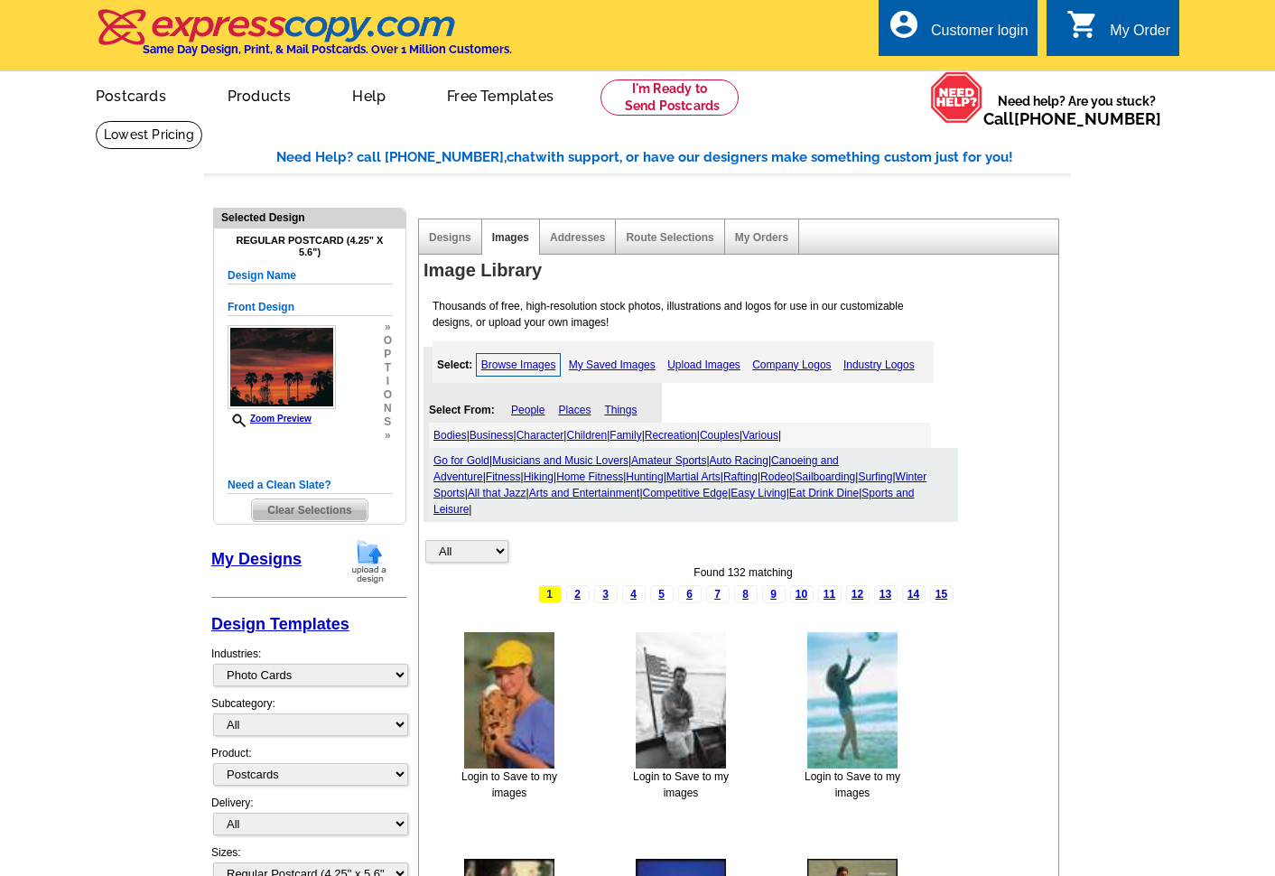
scroll to position [0, 0]
